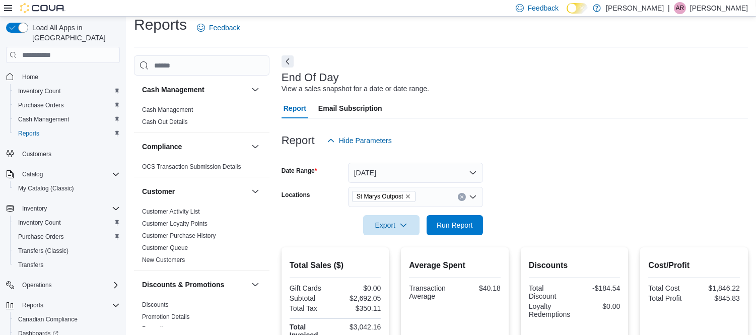
scroll to position [50, 0]
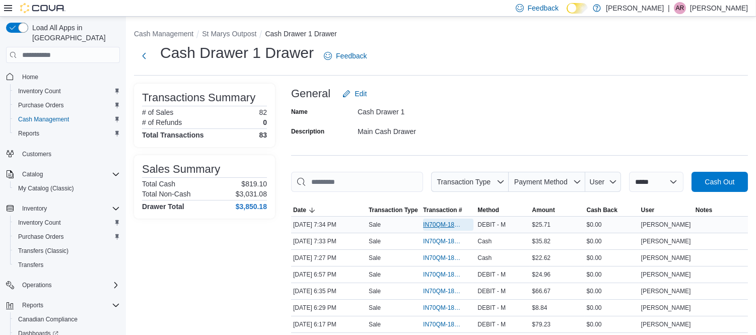
click at [446, 227] on span "IN70QM-1861944" at bounding box center [443, 224] width 40 height 8
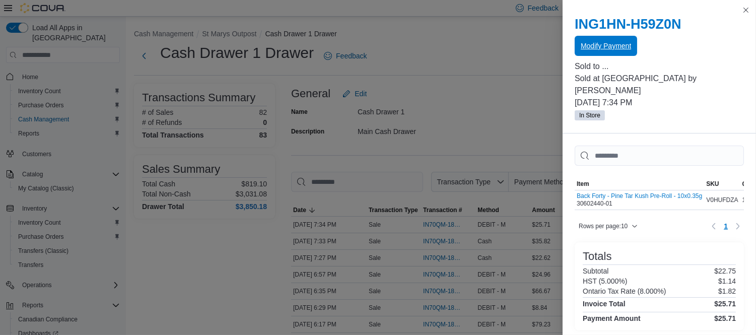
click at [607, 39] on span "Modify Payment" at bounding box center [605, 46] width 50 height 20
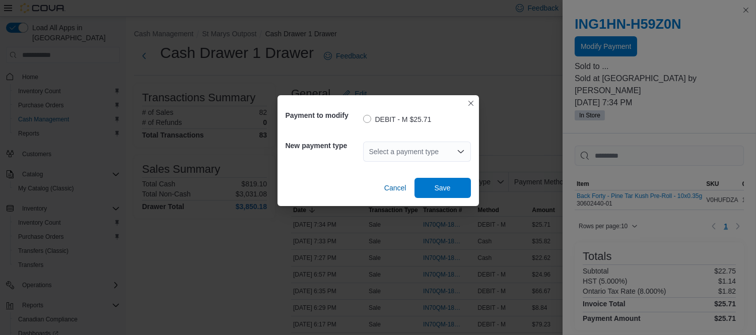
click at [425, 147] on div "Select a payment type" at bounding box center [417, 151] width 108 height 20
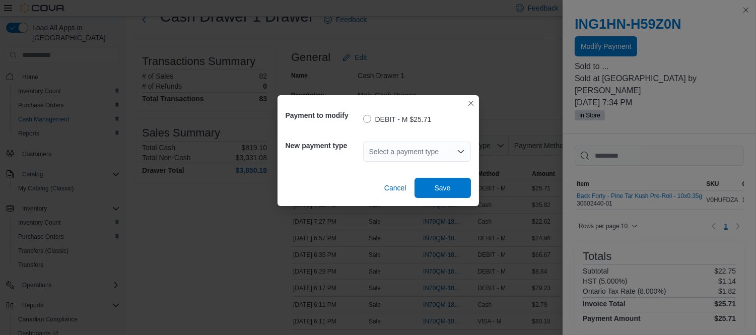
scroll to position [56, 0]
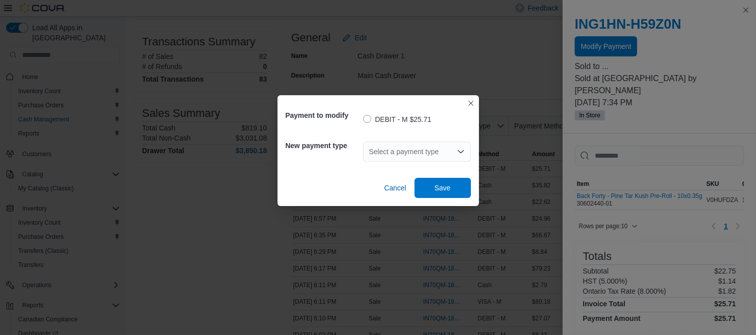
drag, startPoint x: 433, startPoint y: 141, endPoint x: 428, endPoint y: 147, distance: 7.5
click at [432, 142] on div "Select a payment type Combo box. Selected. Combo box input. Select a payment ty…" at bounding box center [417, 151] width 108 height 20
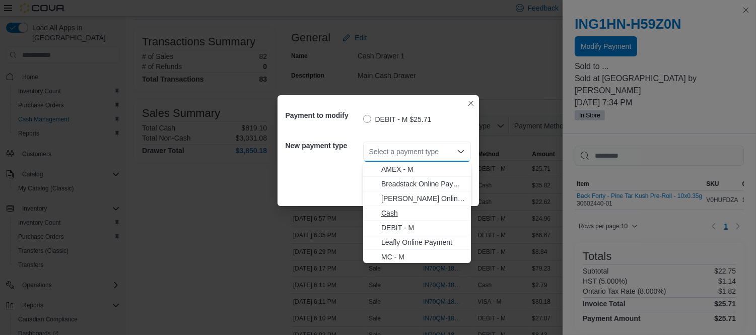
scroll to position [31, 0]
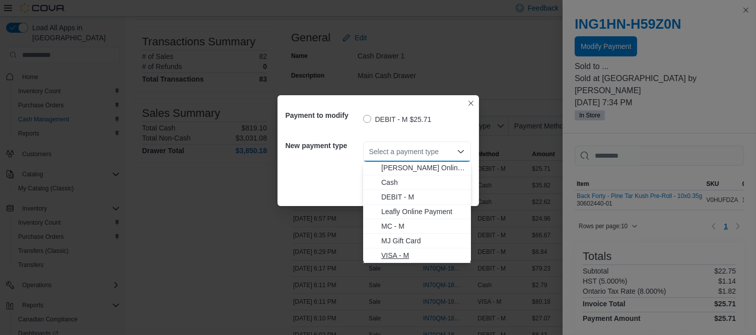
click at [395, 253] on span "VISA - M" at bounding box center [423, 255] width 84 height 10
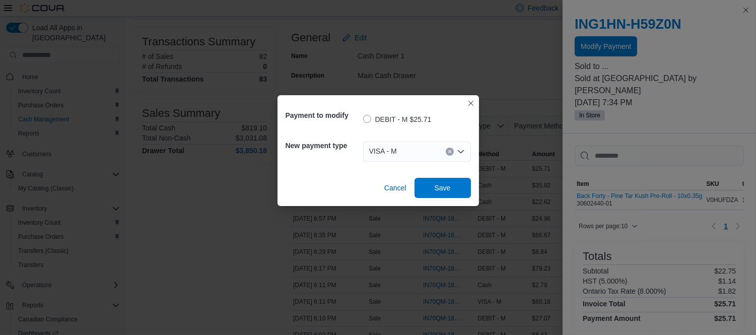
click at [341, 163] on div "New payment type VISA - M Combo box. Selected. VISA - M. Press Backspace to del…" at bounding box center [377, 151] width 185 height 36
click at [454, 191] on span "Save" at bounding box center [442, 187] width 44 height 20
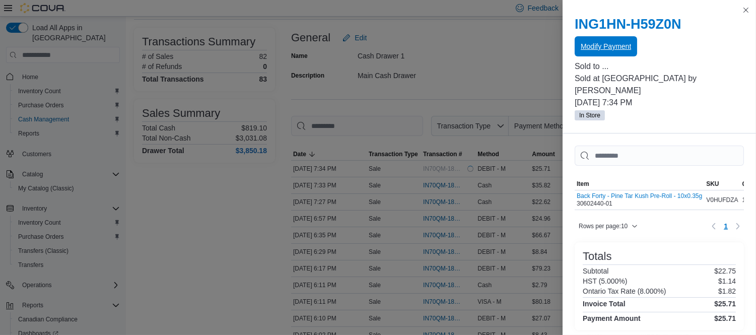
scroll to position [0, 0]
click at [746, 11] on button "Close this dialog" at bounding box center [745, 10] width 12 height 12
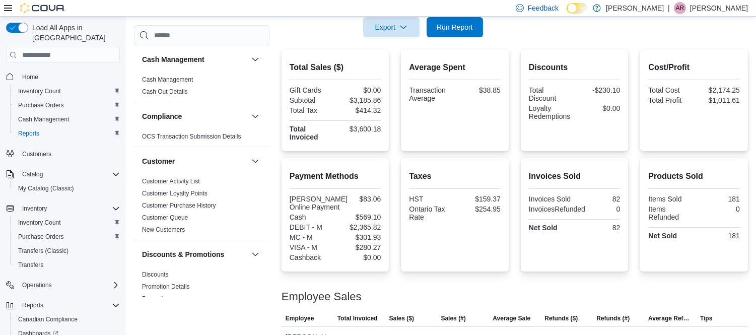
scroll to position [240, 0]
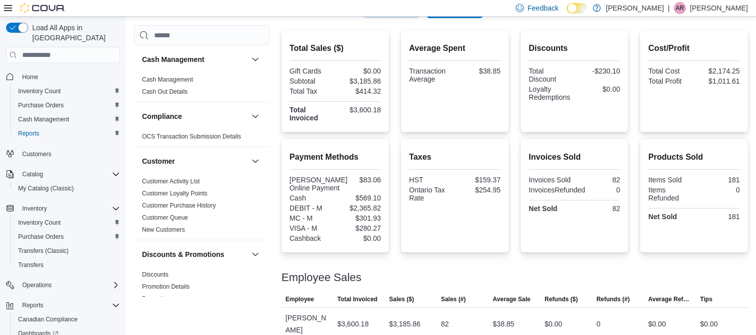
scroll to position [240, 0]
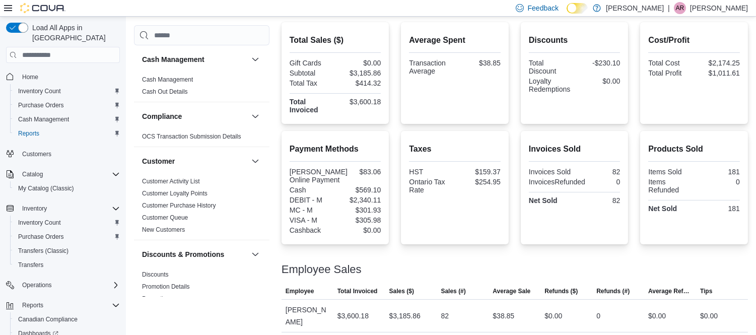
scroll to position [240, 0]
